Goal: Navigation & Orientation: Find specific page/section

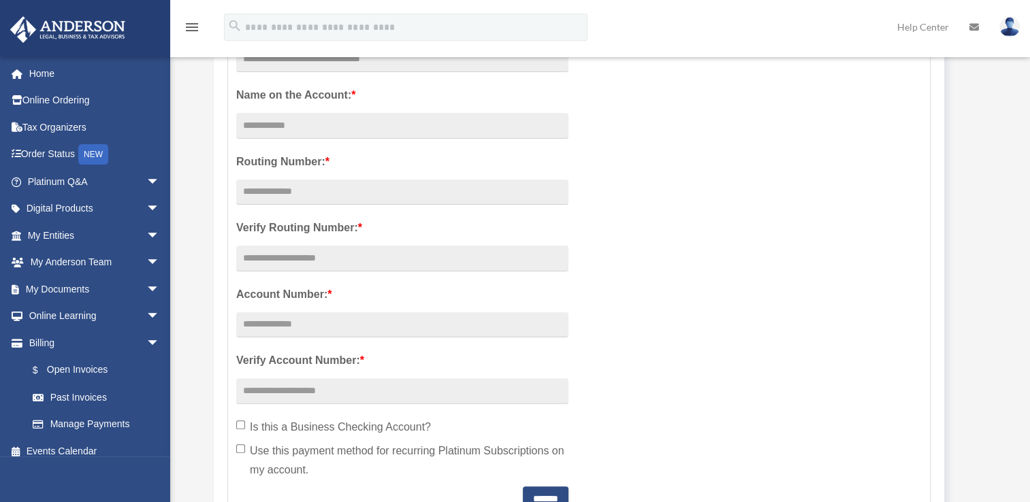
scroll to position [340, 0]
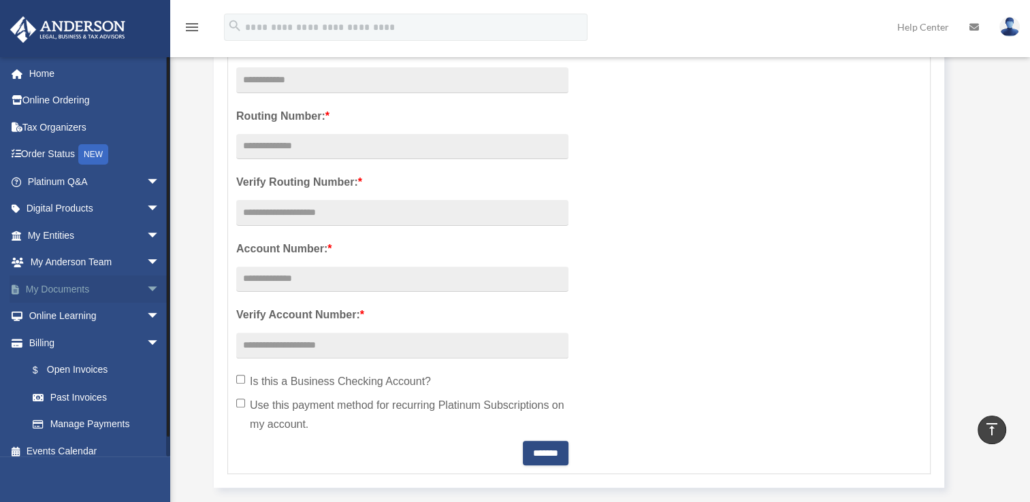
click at [78, 289] on link "My Documents arrow_drop_down" at bounding box center [95, 289] width 171 height 27
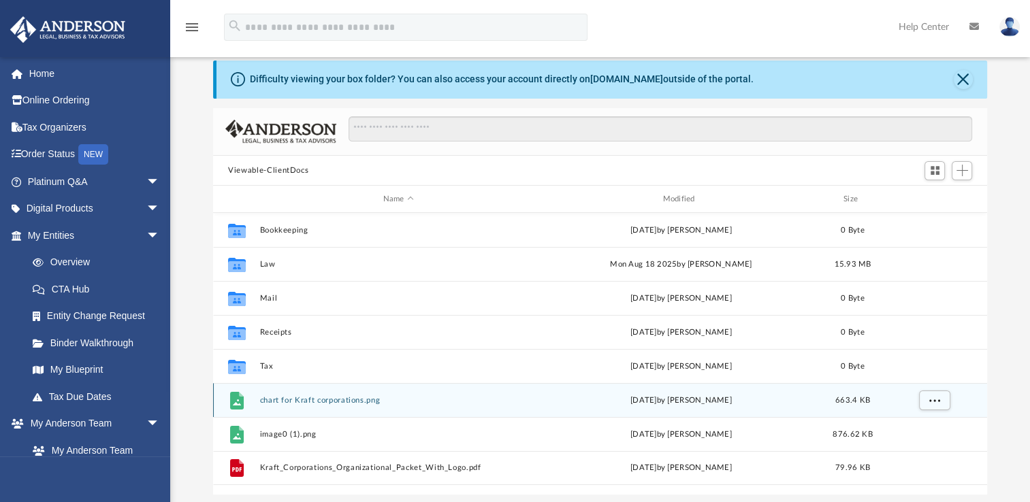
scroll to position [68, 0]
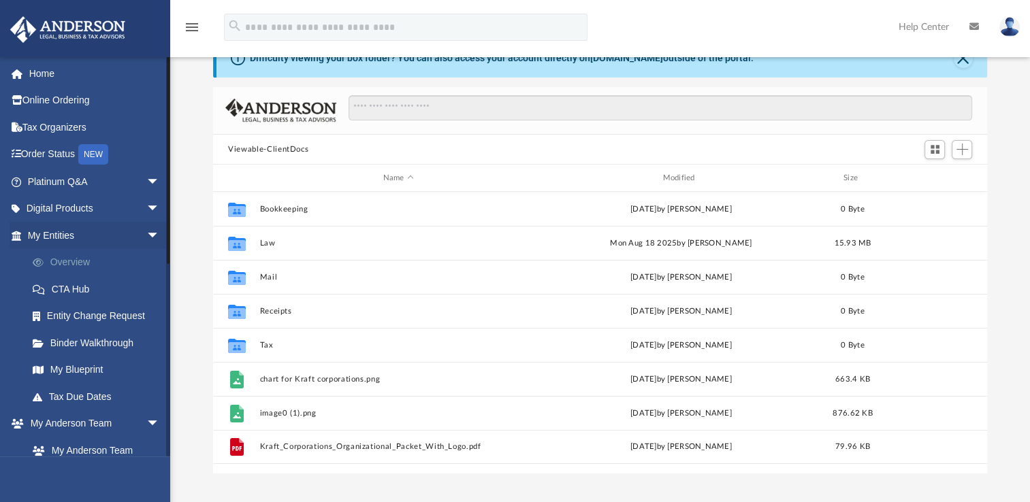
click at [79, 262] on link "Overview" at bounding box center [99, 262] width 161 height 27
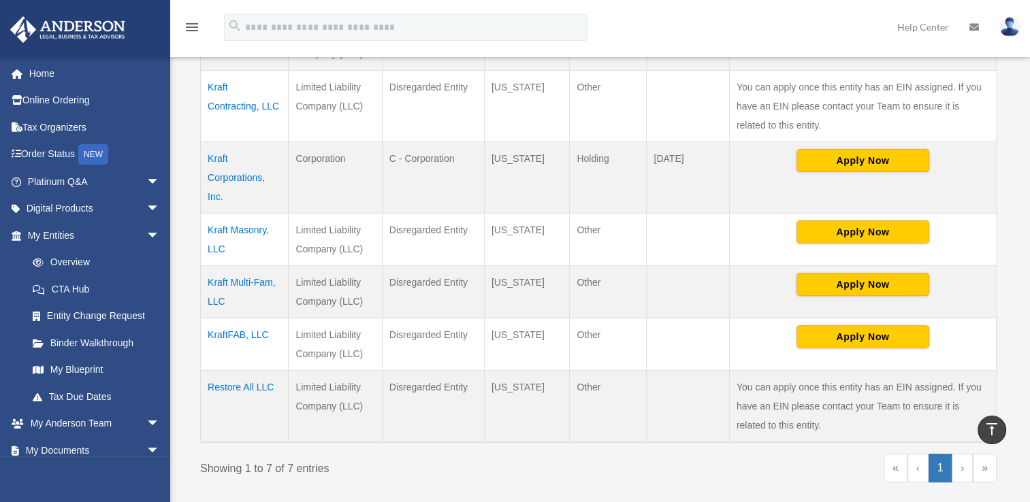
scroll to position [340, 0]
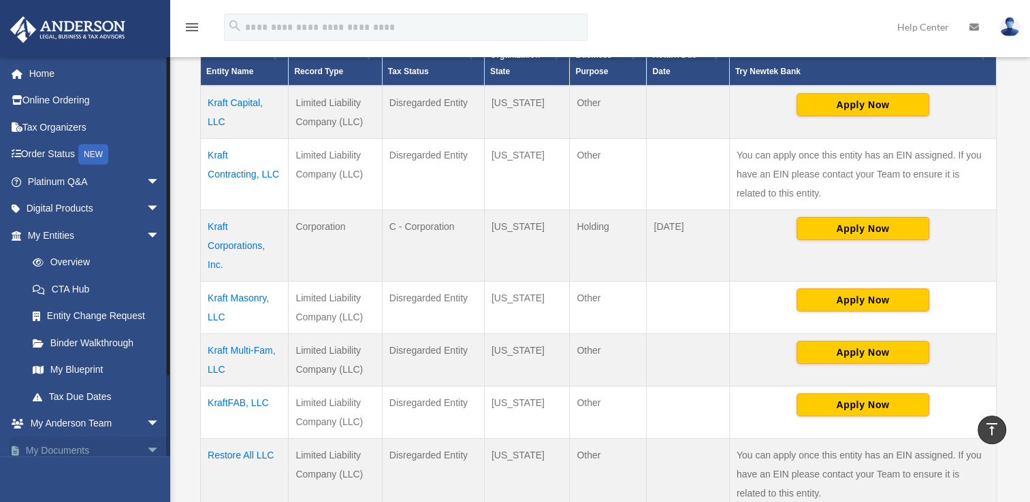
click at [68, 450] on link "My Documents arrow_drop_down" at bounding box center [95, 450] width 171 height 27
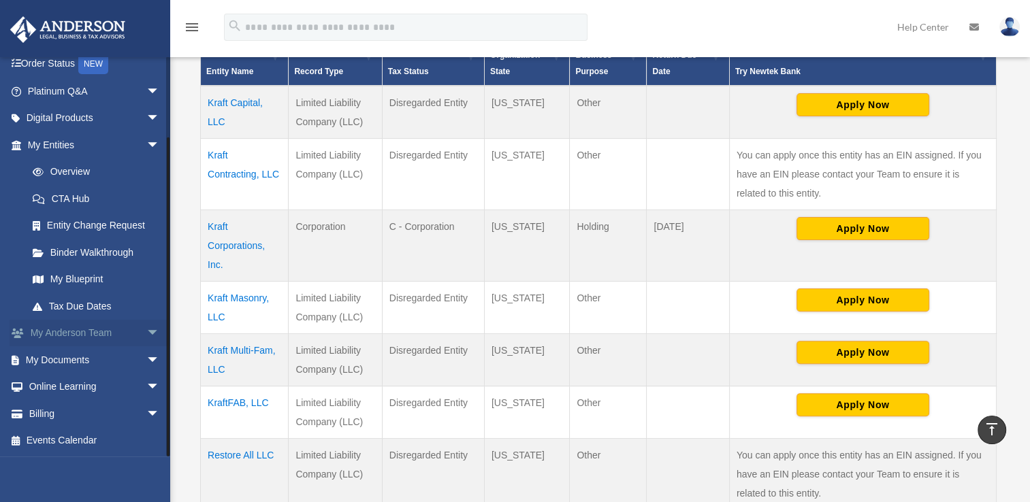
scroll to position [342, 0]
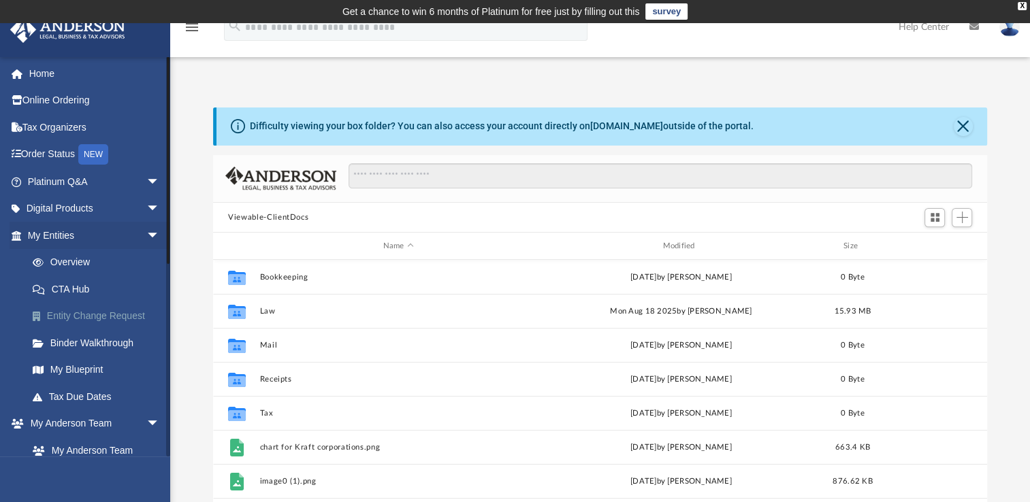
click at [90, 315] on link "Entity Change Request" at bounding box center [99, 316] width 161 height 27
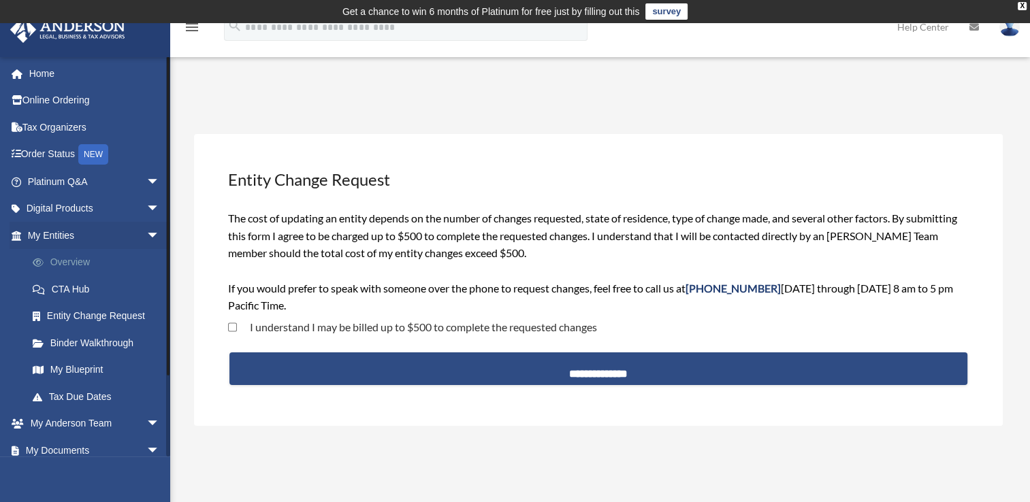
click at [59, 261] on link "Overview" at bounding box center [99, 262] width 161 height 27
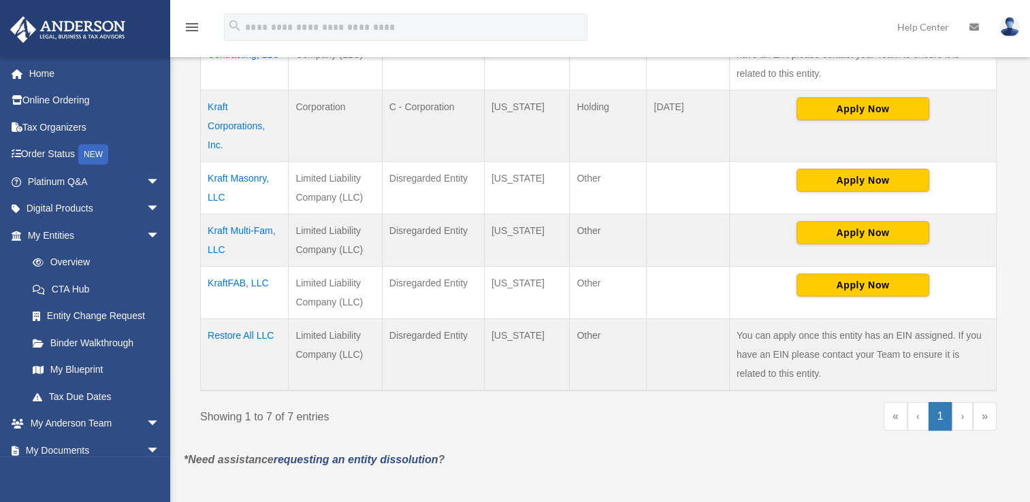
scroll to position [562, 0]
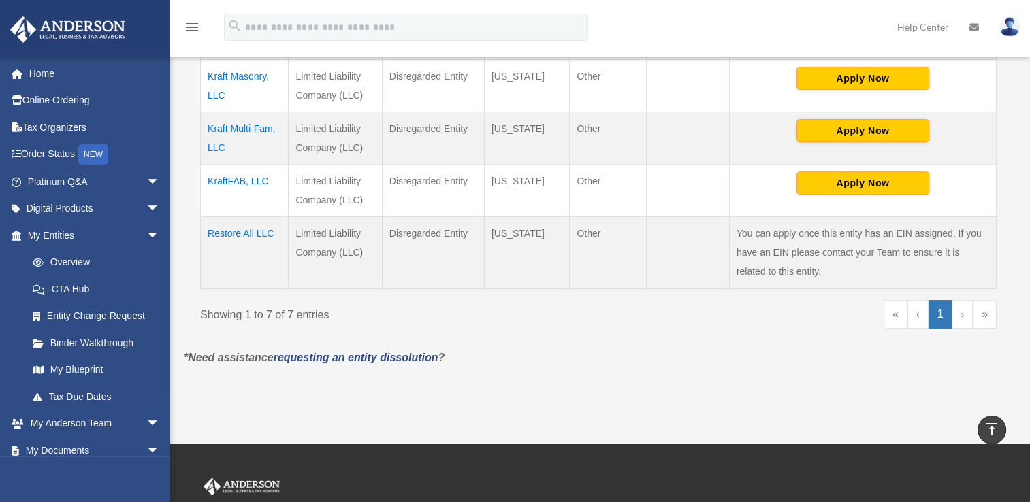
click at [238, 233] on td "Restore All LLC" at bounding box center [245, 252] width 88 height 72
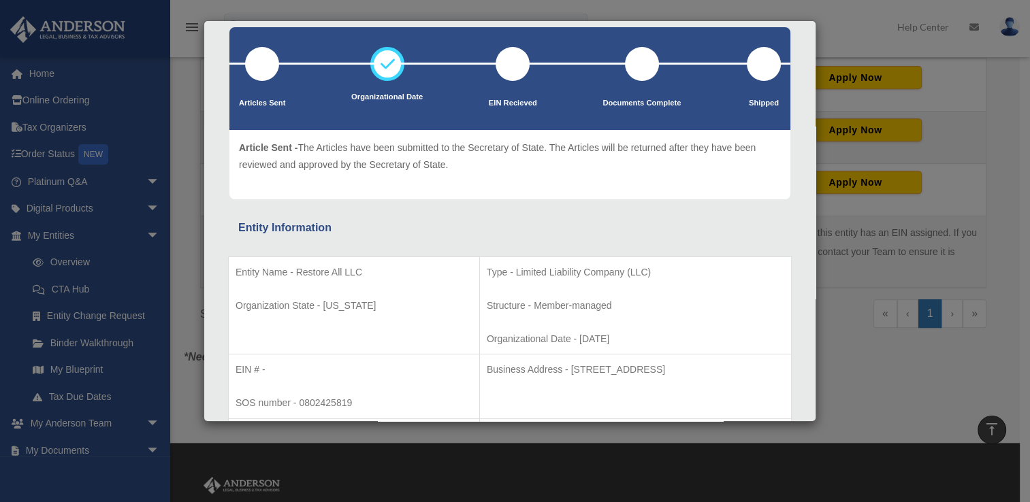
scroll to position [0, 0]
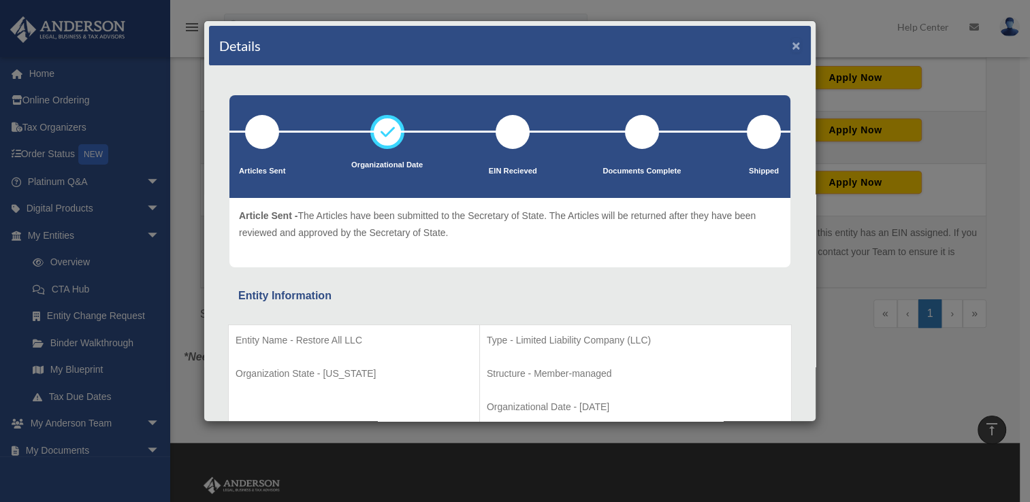
click at [792, 41] on button "×" at bounding box center [796, 45] width 9 height 14
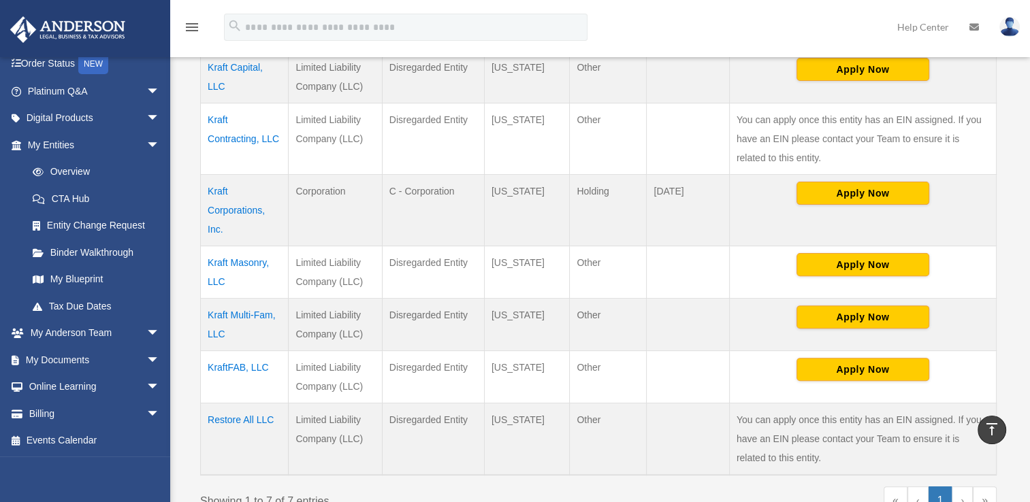
scroll to position [290, 0]
